Goal: Task Accomplishment & Management: Manage account settings

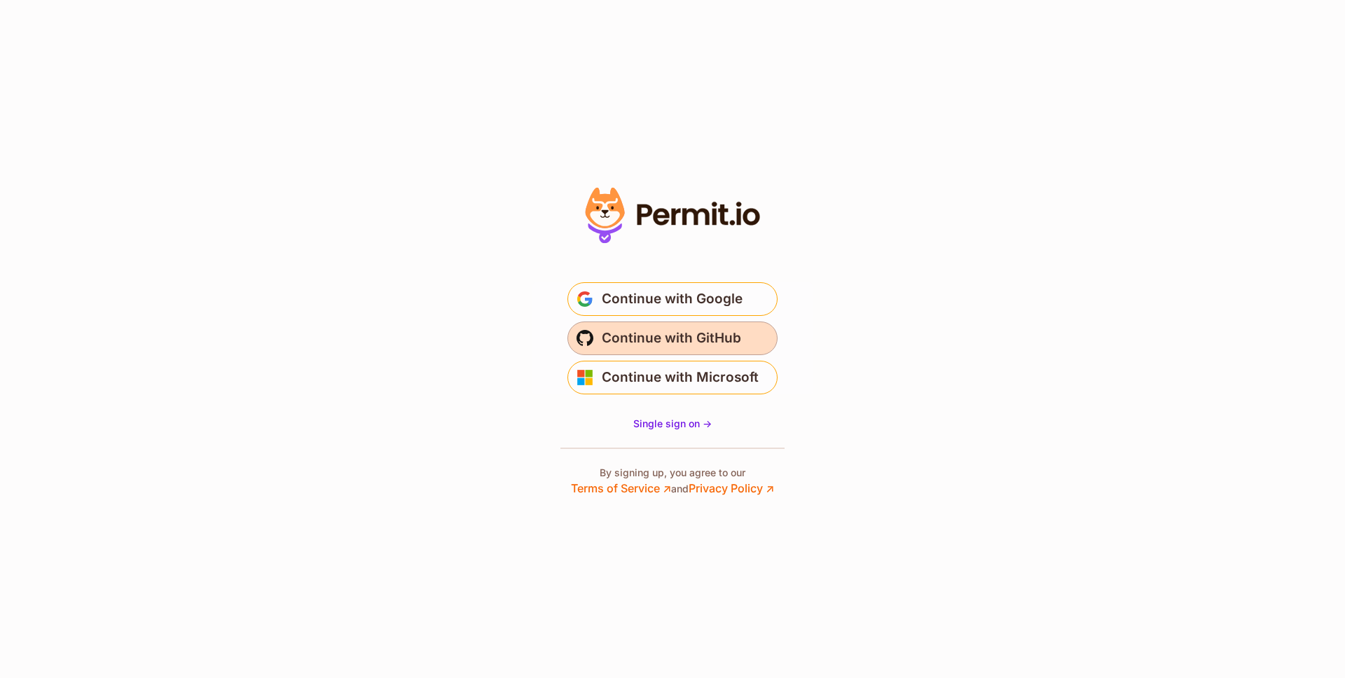
click at [686, 330] on span "Continue with GitHub" at bounding box center [671, 338] width 139 height 22
click at [626, 343] on span "Continue with GitHub" at bounding box center [671, 338] width 139 height 22
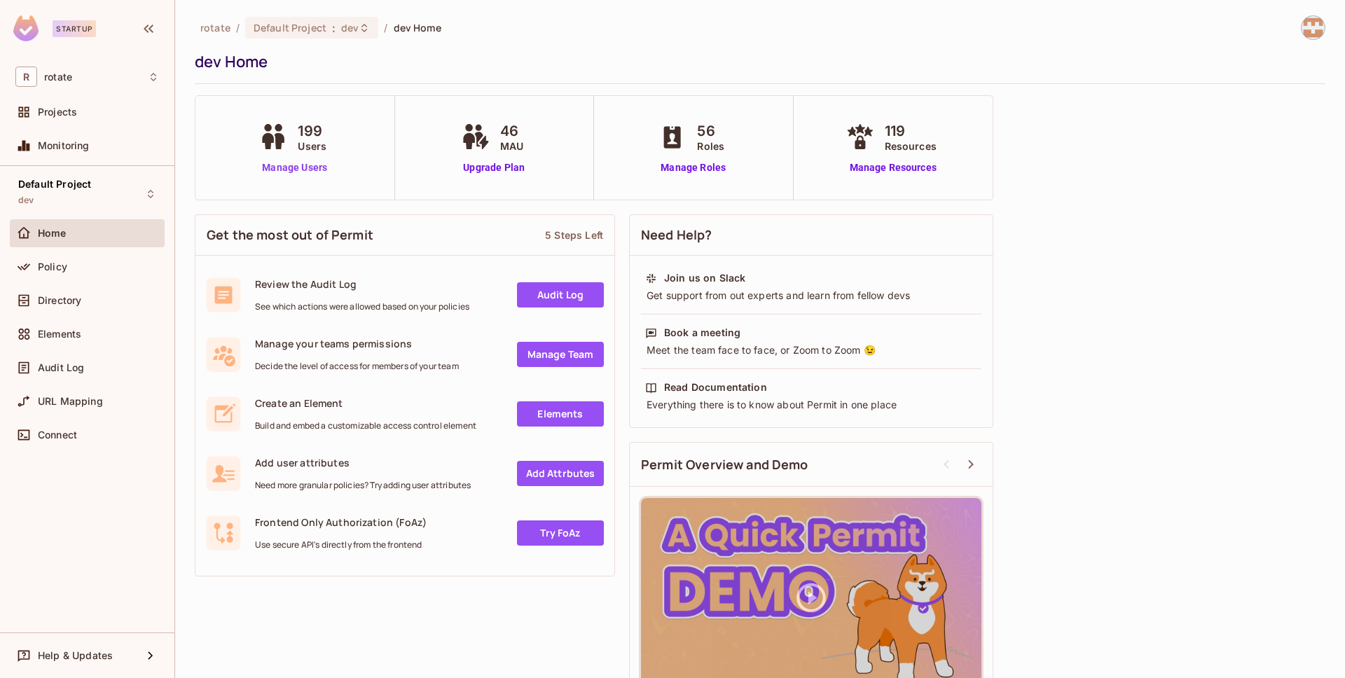
click at [289, 166] on link "Manage Users" at bounding box center [295, 167] width 78 height 15
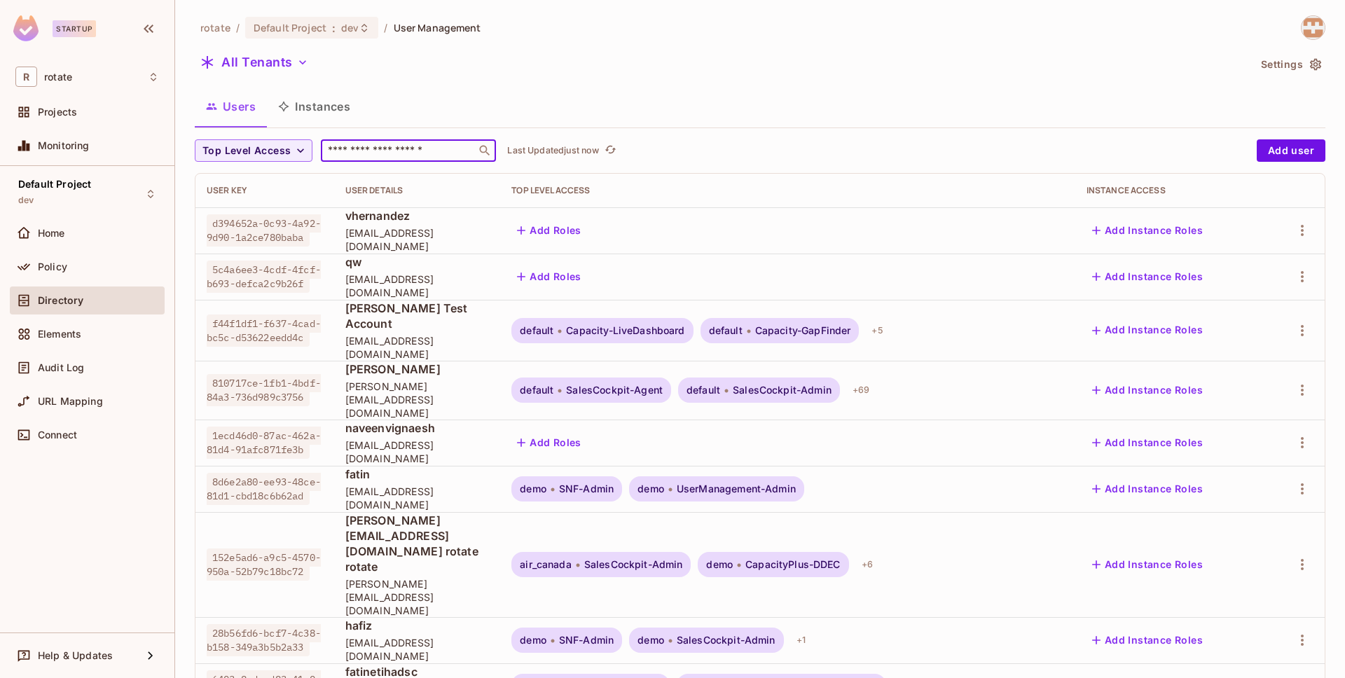
click at [355, 153] on input "text" at bounding box center [398, 151] width 147 height 14
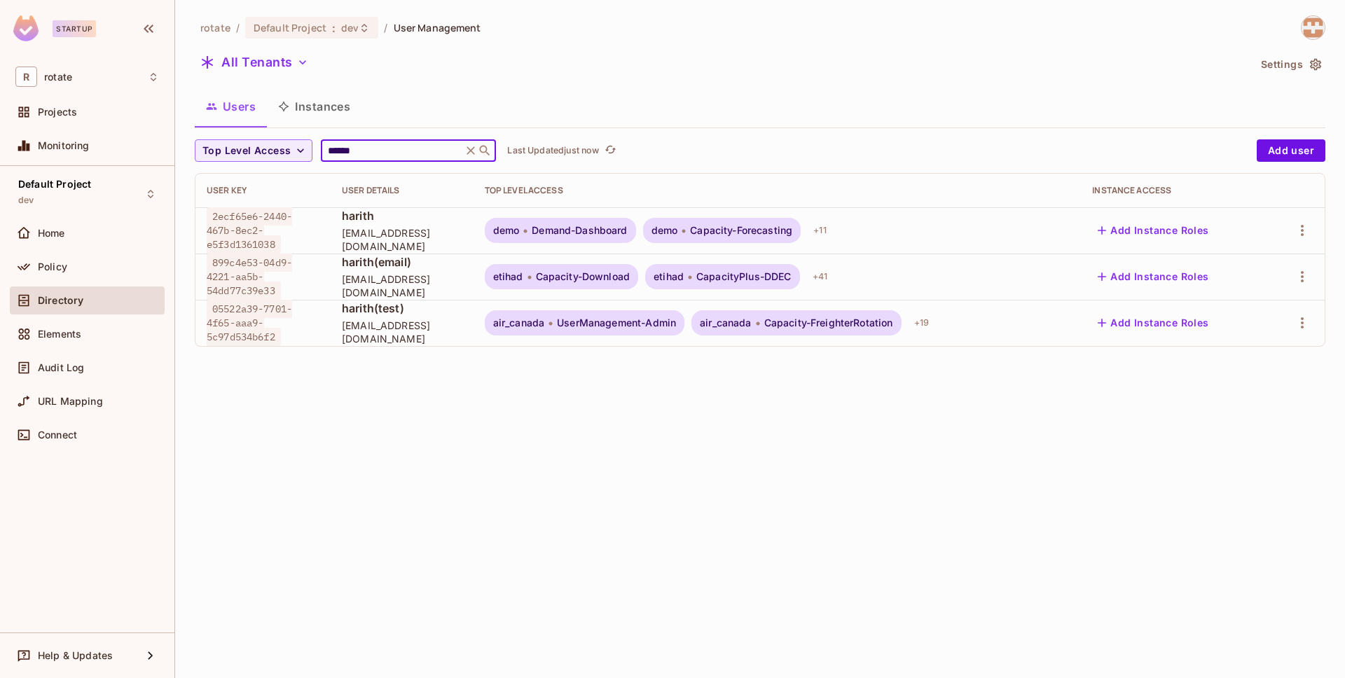
type input "******"
click at [453, 270] on span "harith(email)" at bounding box center [402, 261] width 120 height 15
click at [1207, 275] on button "Add Instance Roles" at bounding box center [1153, 276] width 122 height 22
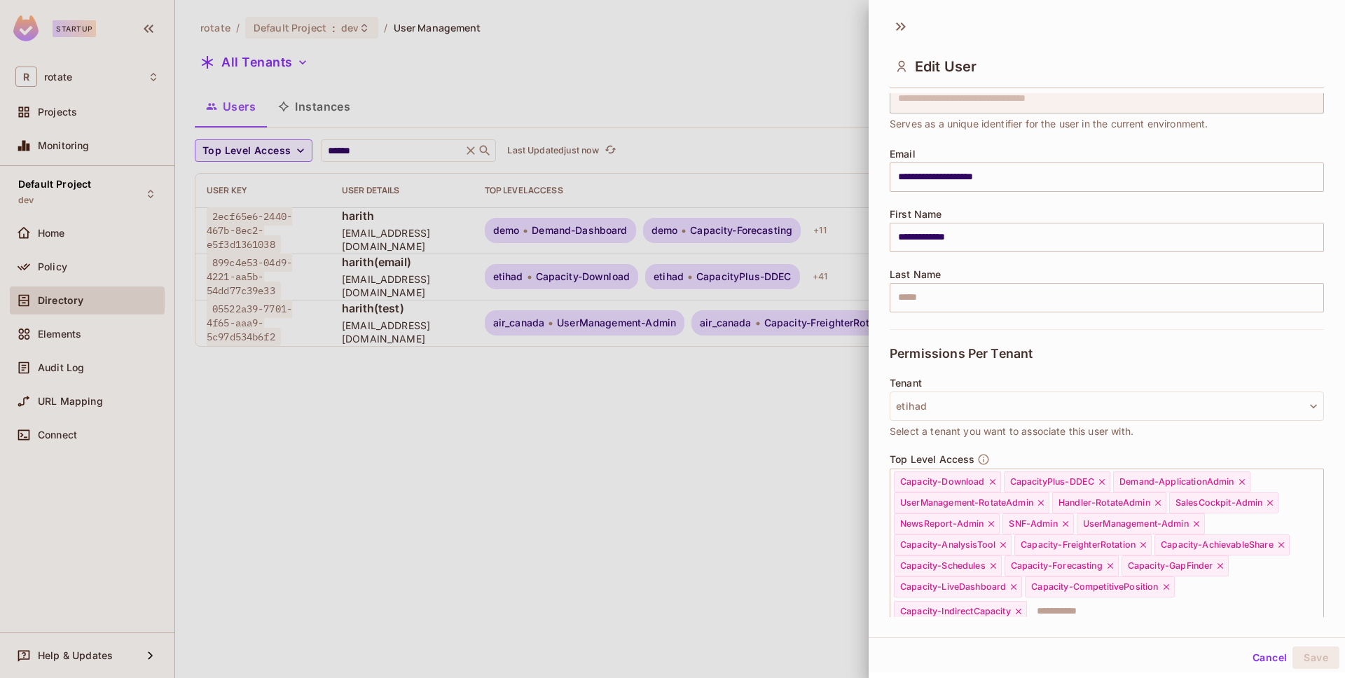
scroll to position [121, 0]
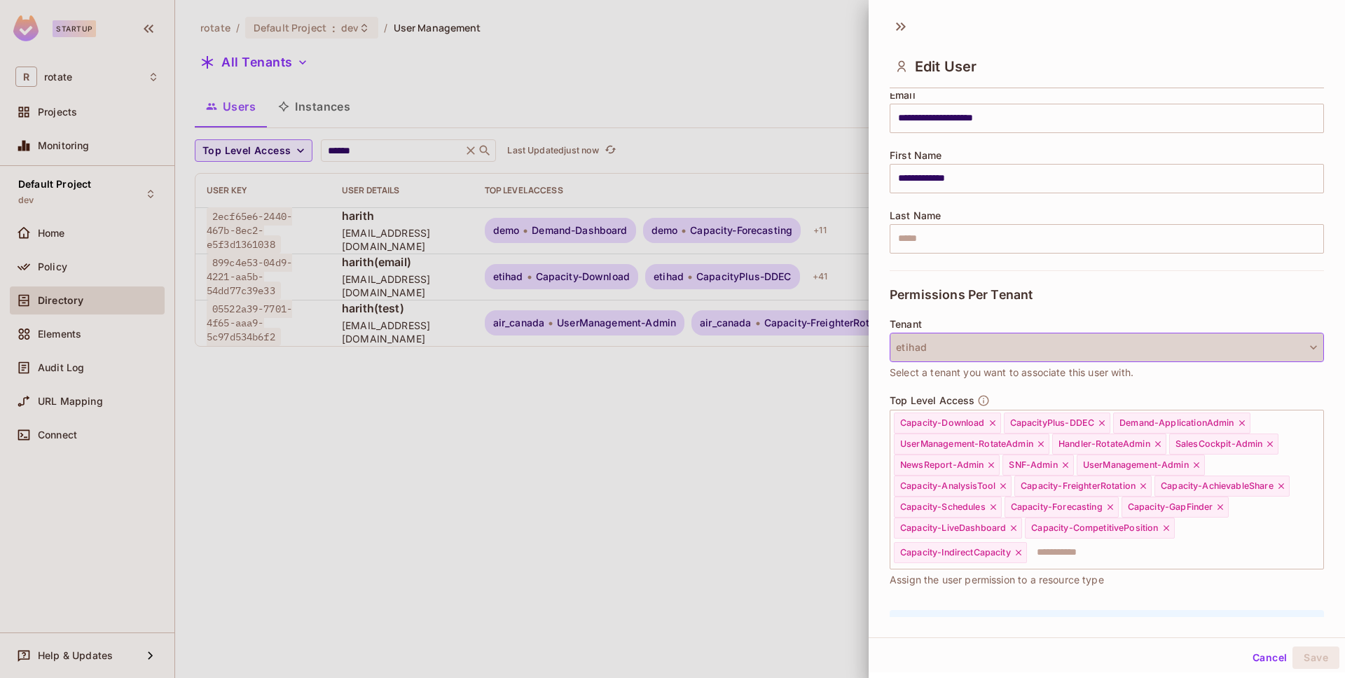
click at [969, 344] on button "etihad" at bounding box center [1107, 347] width 434 height 29
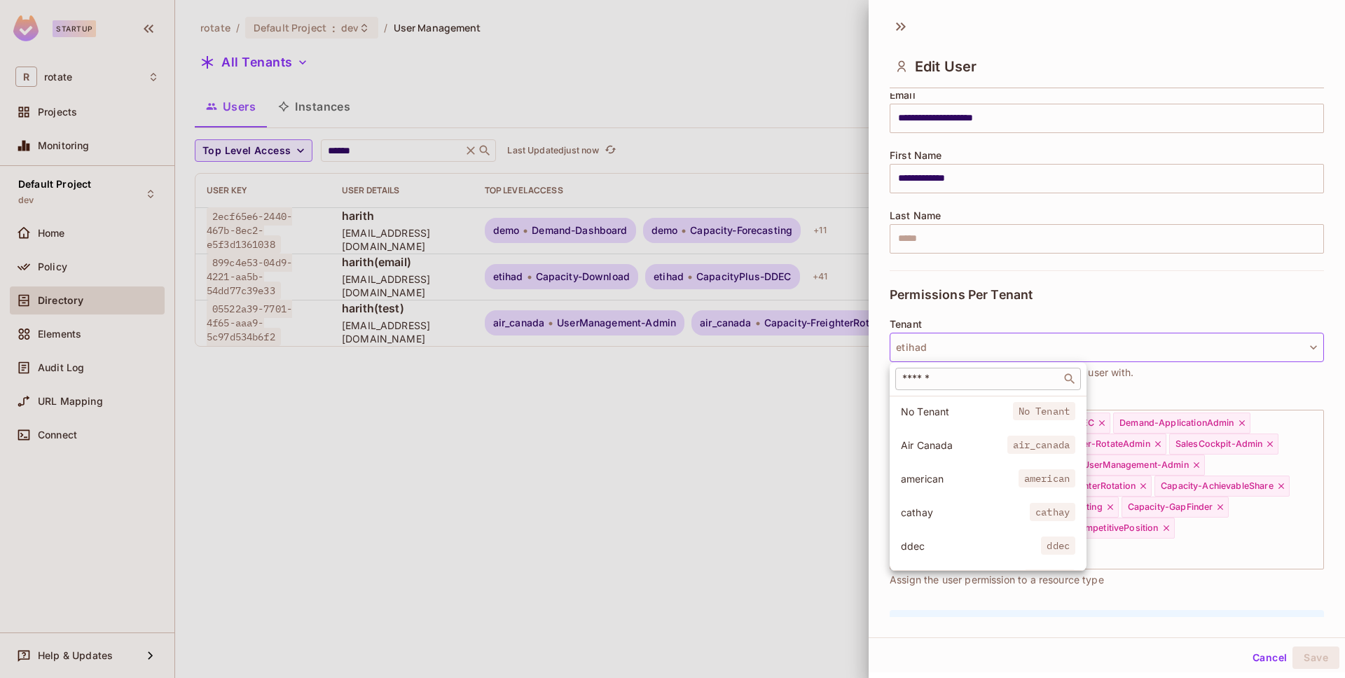
click at [958, 381] on input "text" at bounding box center [978, 379] width 158 height 14
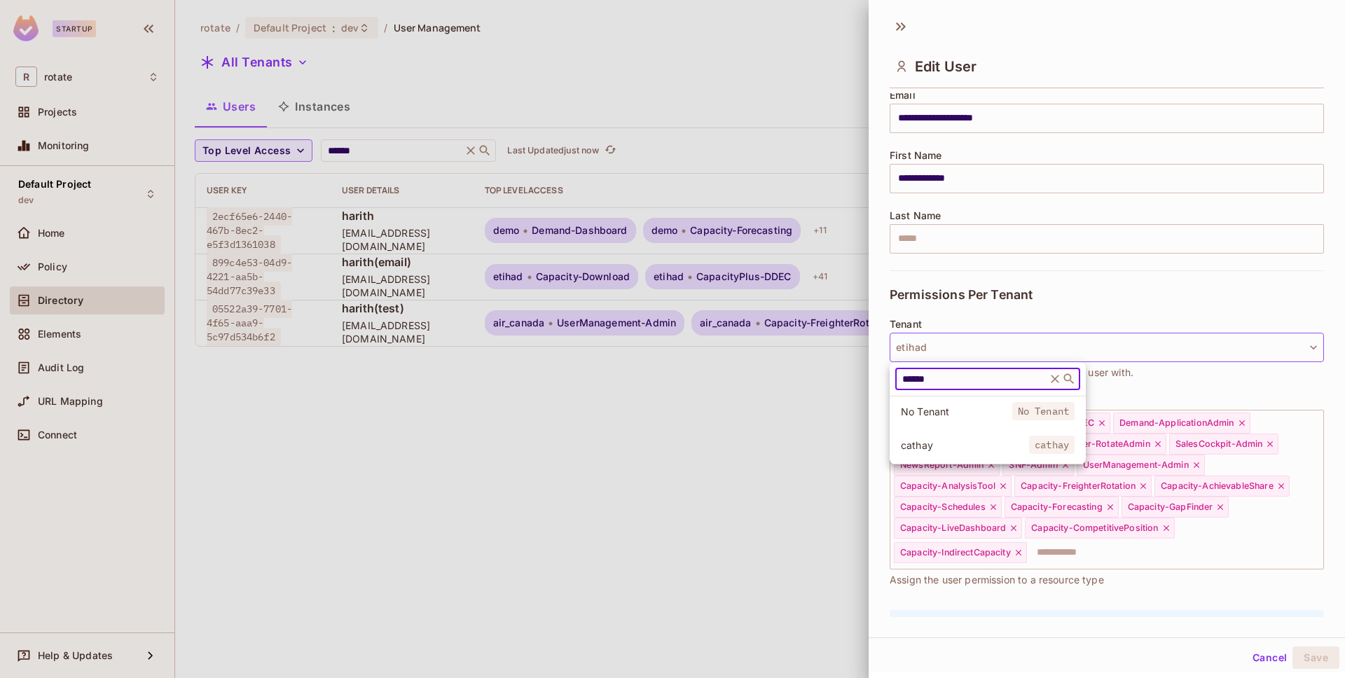
type input "******"
click at [964, 445] on span "cathay" at bounding box center [965, 444] width 128 height 13
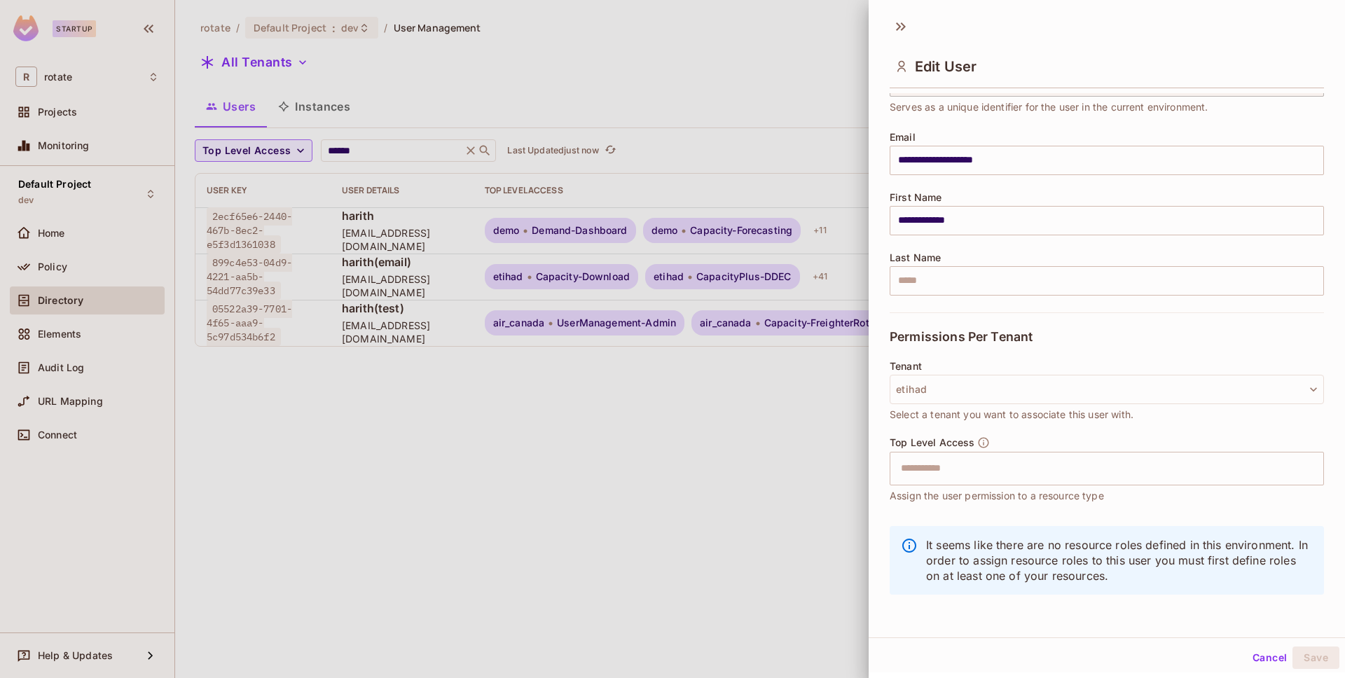
scroll to position [79, 0]
click at [776, 464] on div at bounding box center [672, 339] width 1345 height 678
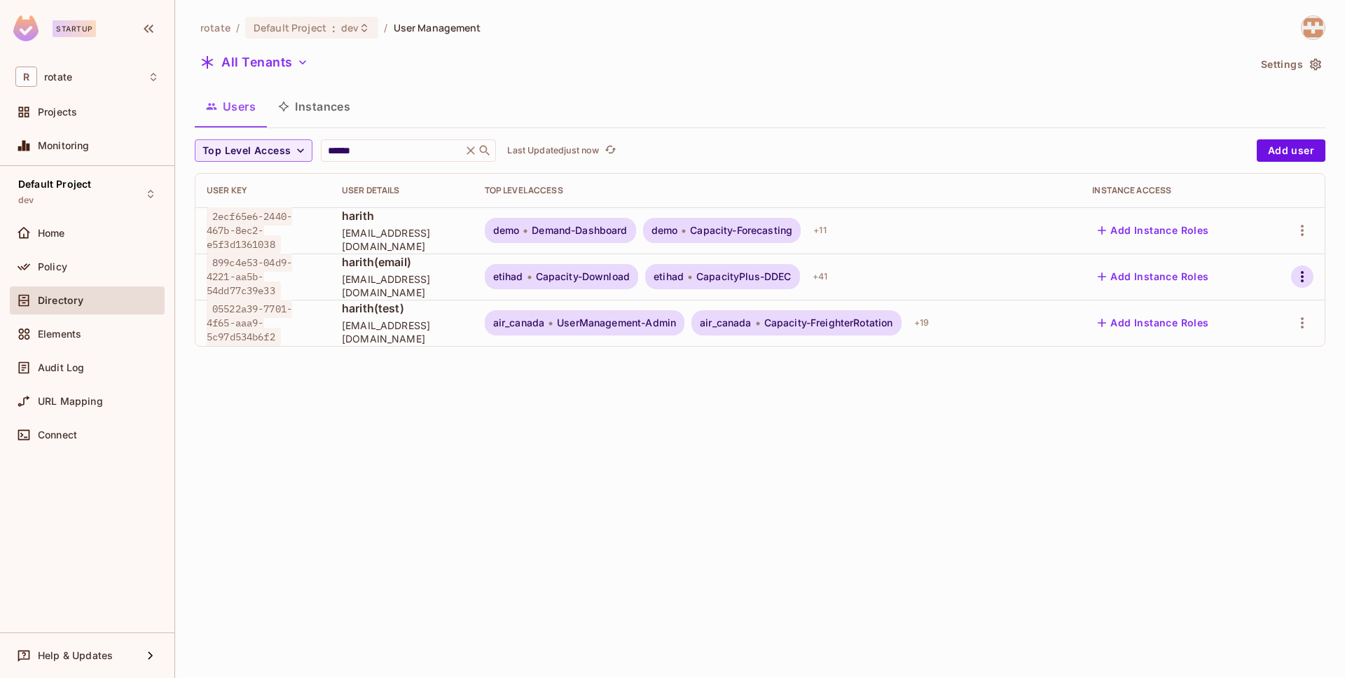
click at [1306, 276] on icon "button" at bounding box center [1302, 276] width 17 height 17
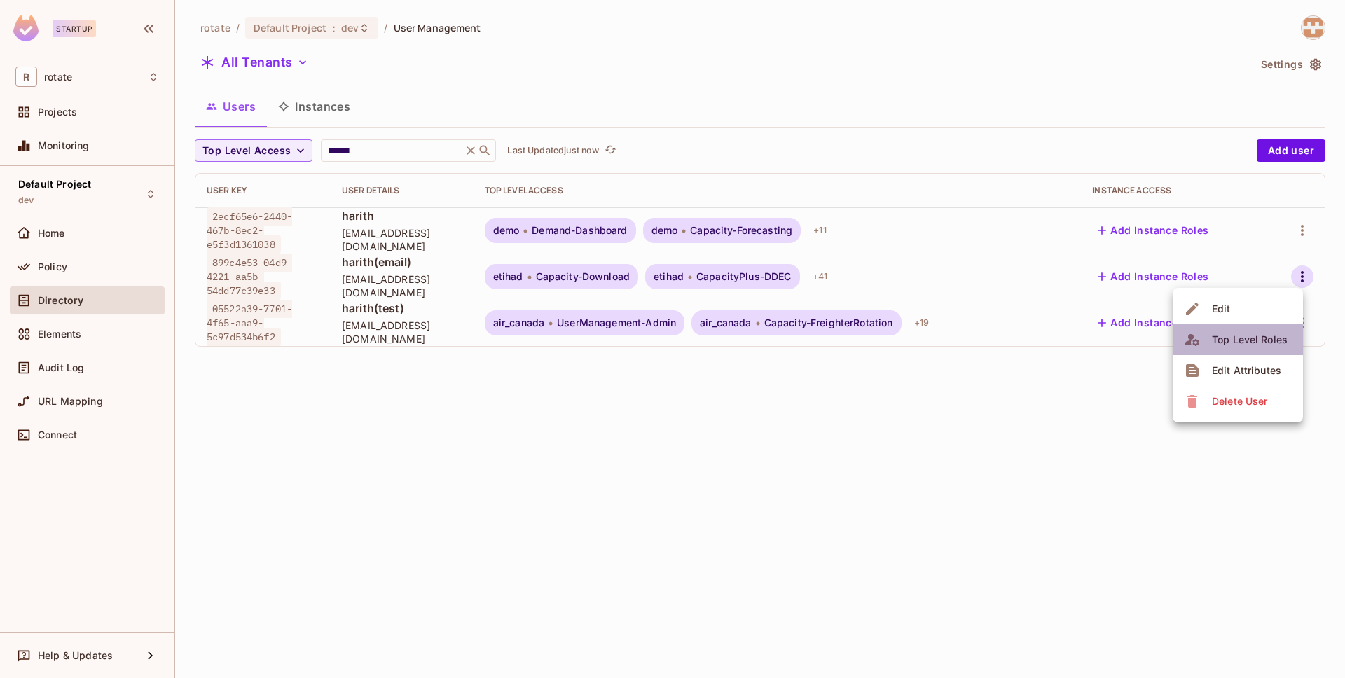
click at [1254, 335] on div "Top Level Roles" at bounding box center [1250, 340] width 76 height 14
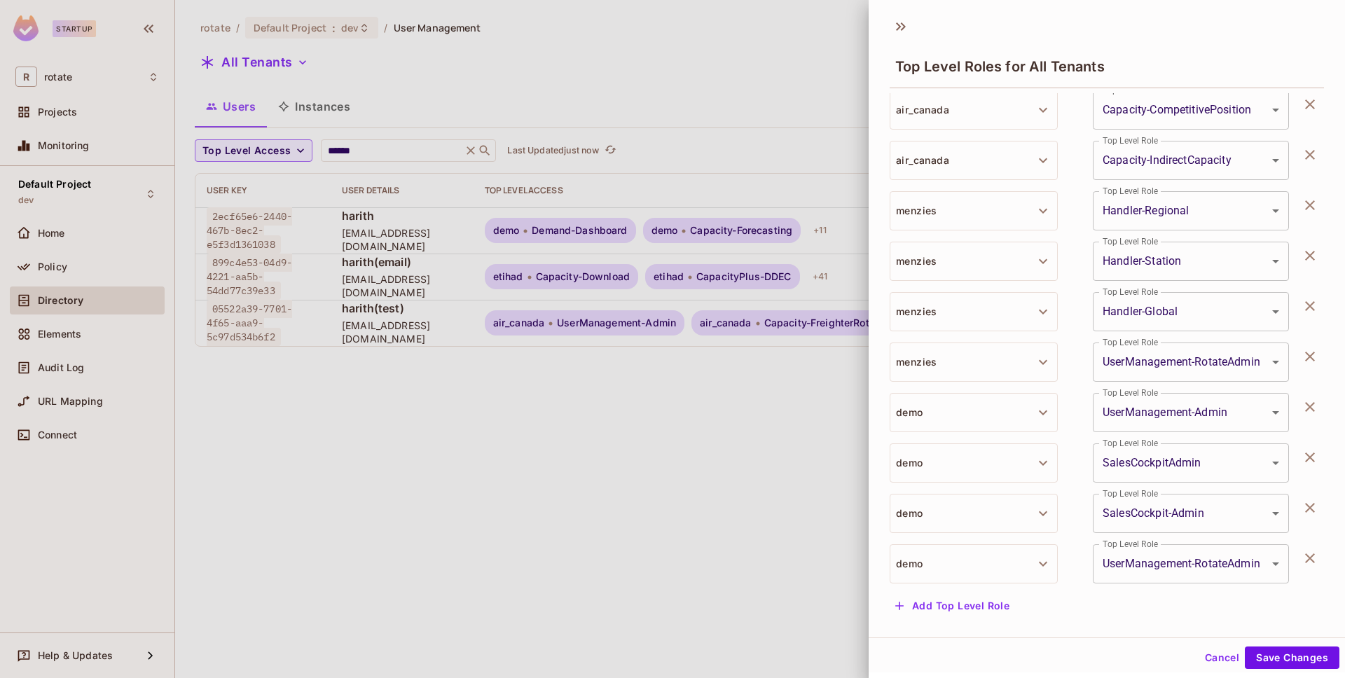
scroll to position [2, 0]
click at [962, 604] on button "Add Top Level Role" at bounding box center [952, 604] width 125 height 22
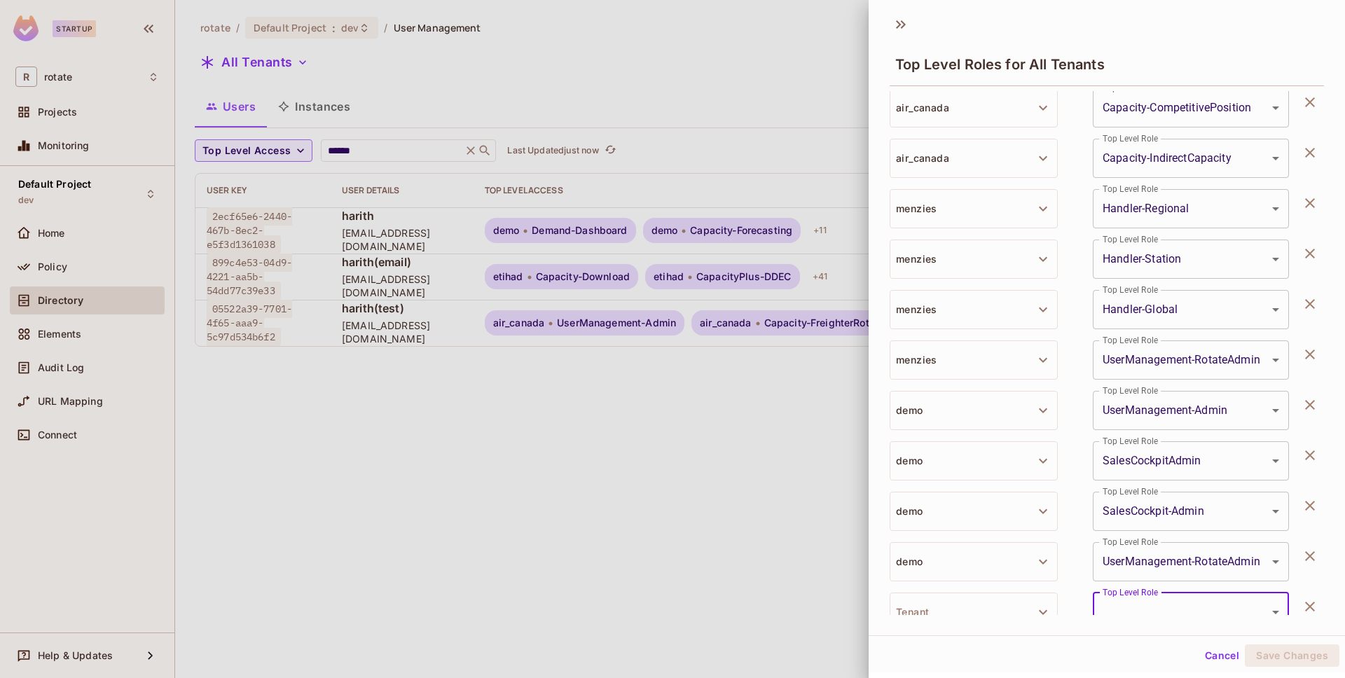
scroll to position [1771, 0]
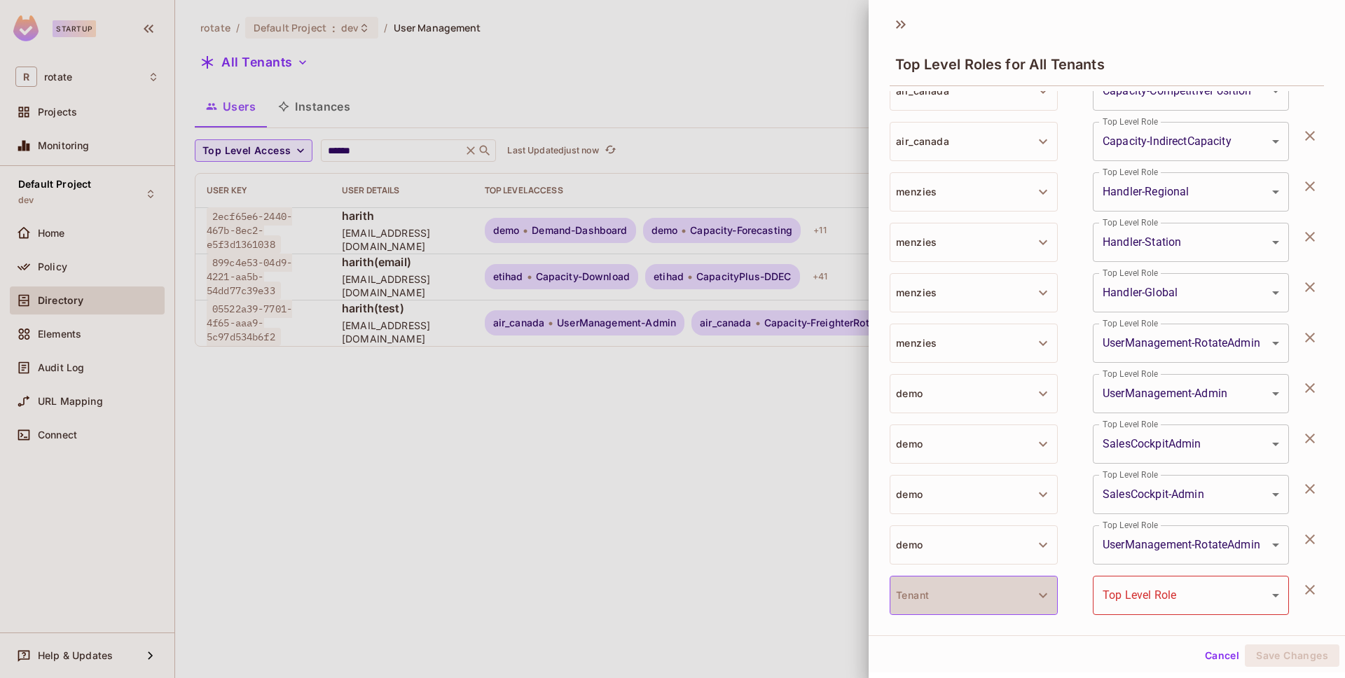
click at [958, 597] on button "Tenant" at bounding box center [974, 595] width 168 height 39
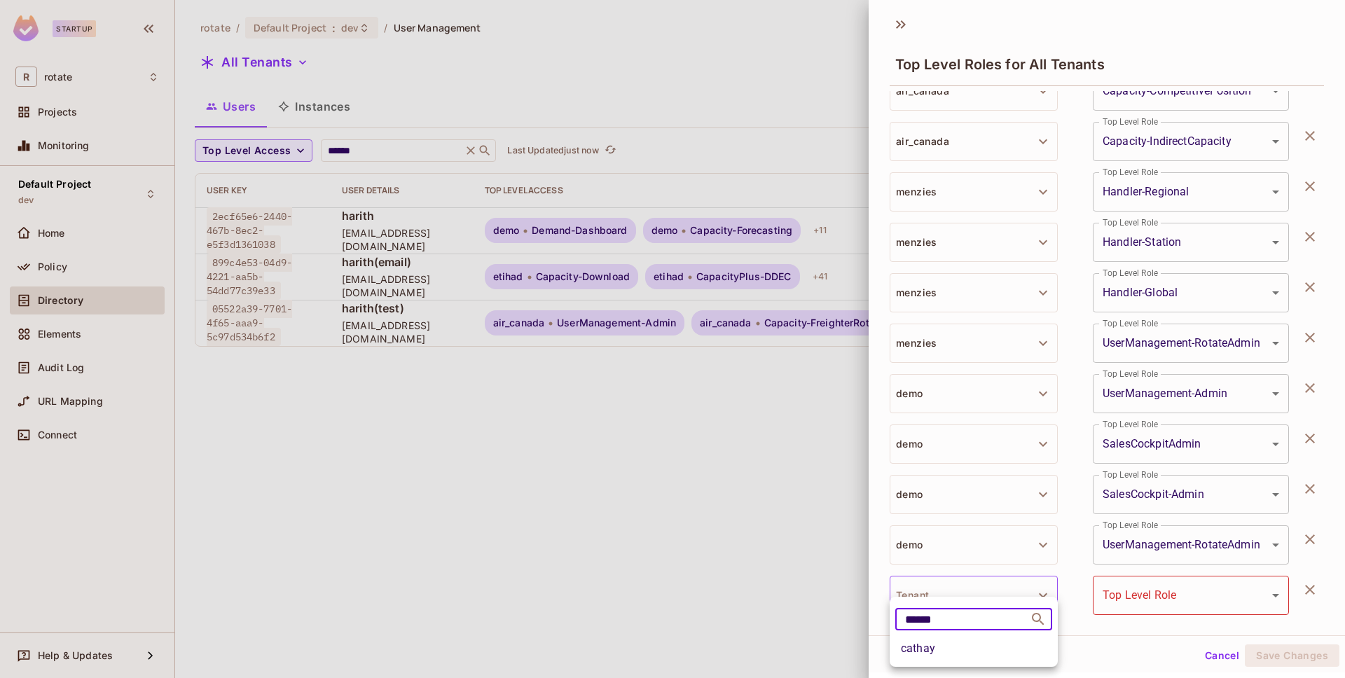
type input "******"
click at [950, 649] on li "cathay" at bounding box center [974, 648] width 168 height 25
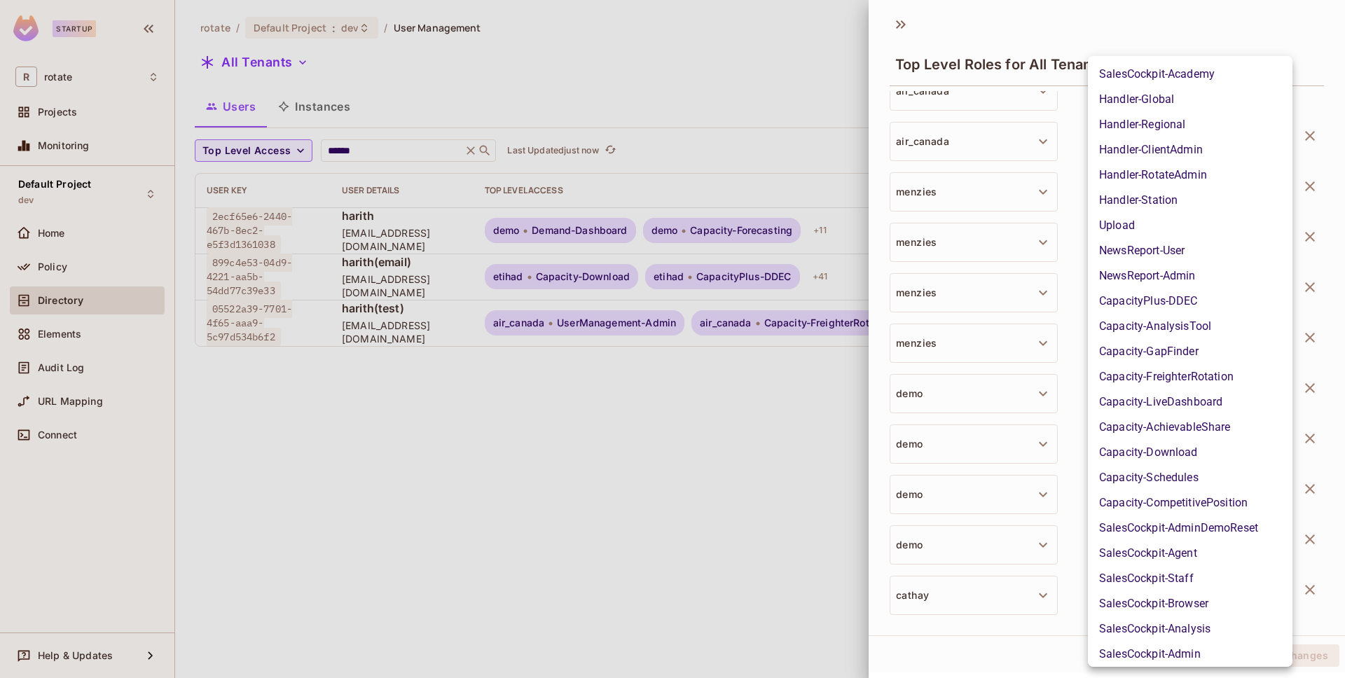
click at [1144, 589] on body "Startup R rotate Projects Monitoring Default Project dev Home Policy Directory …" at bounding box center [672, 339] width 1345 height 678
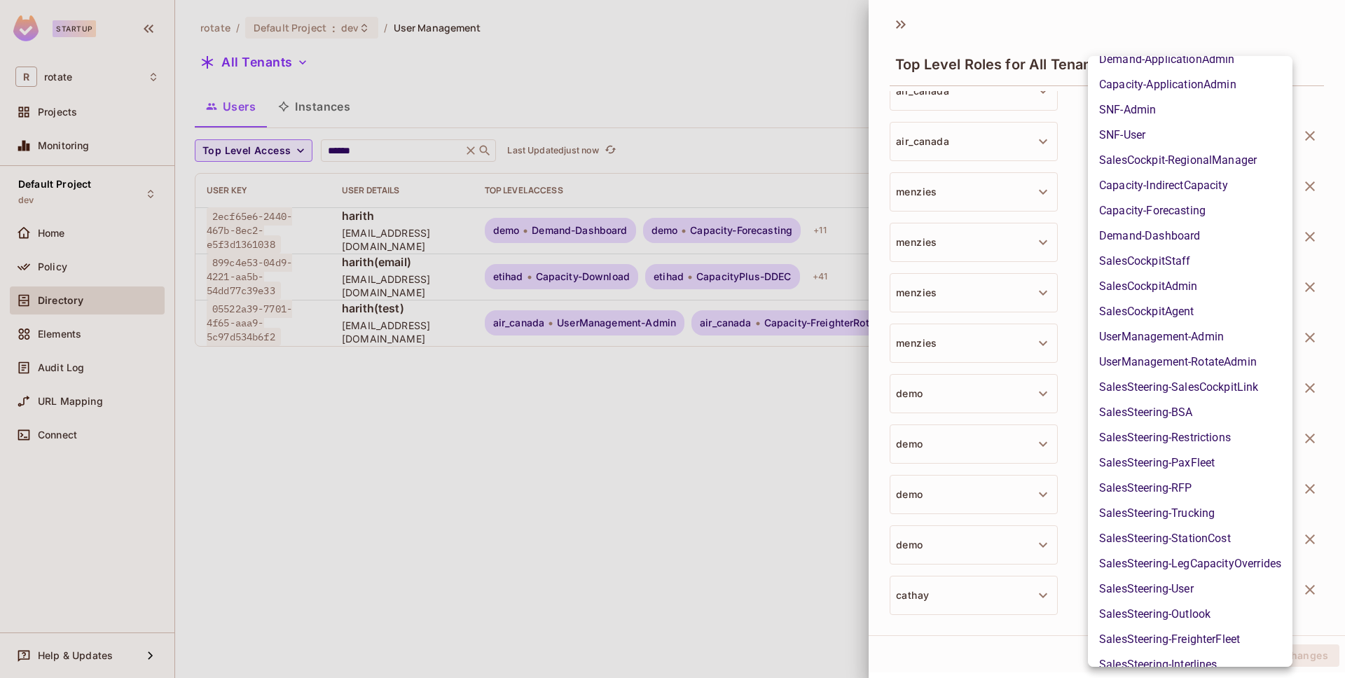
scroll to position [648, 0]
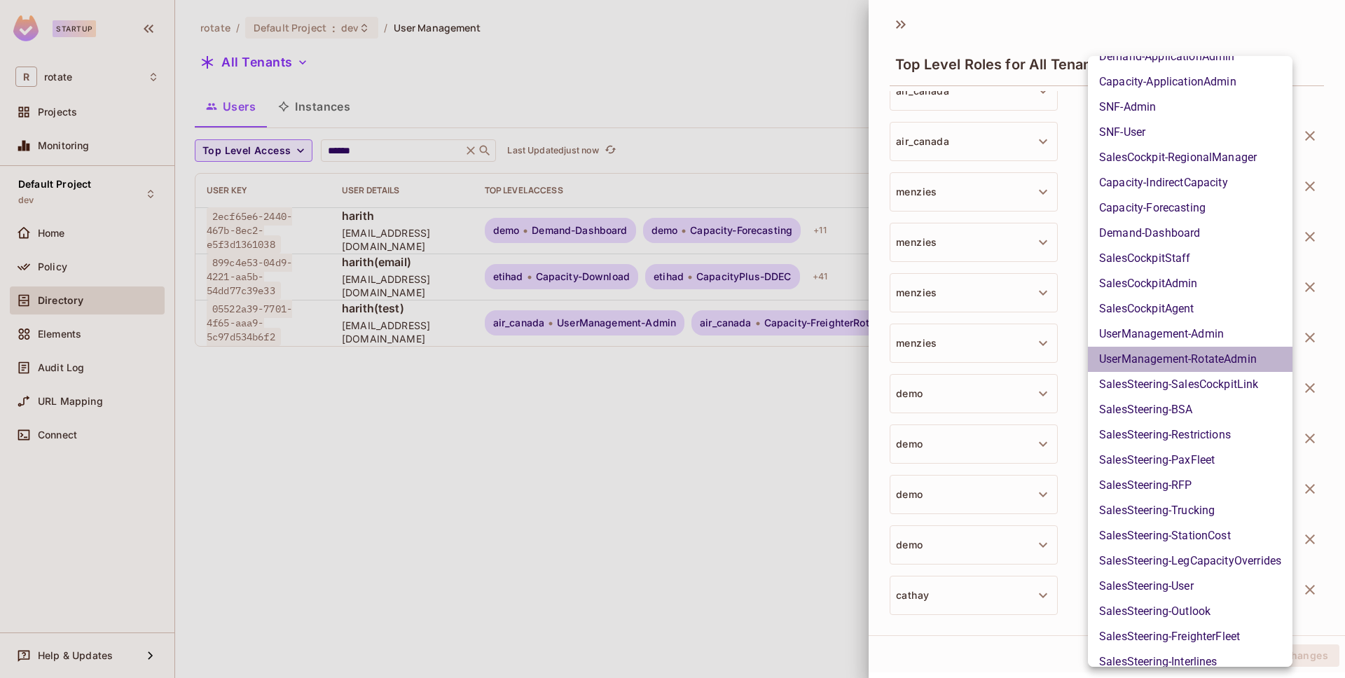
click at [1161, 361] on li "UserManagement-RotateAdmin" at bounding box center [1190, 359] width 205 height 25
type input "**********"
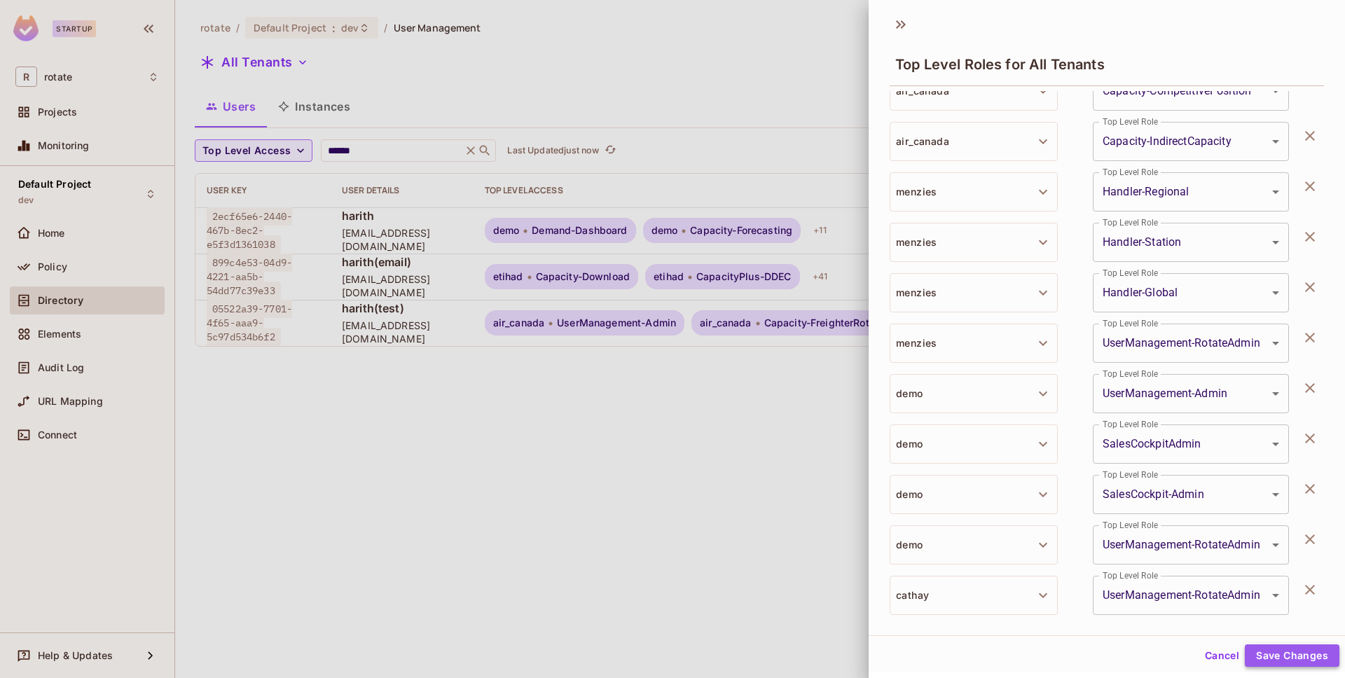
click at [1280, 649] on button "Save Changes" at bounding box center [1292, 655] width 95 height 22
